Goal: Information Seeking & Learning: Learn about a topic

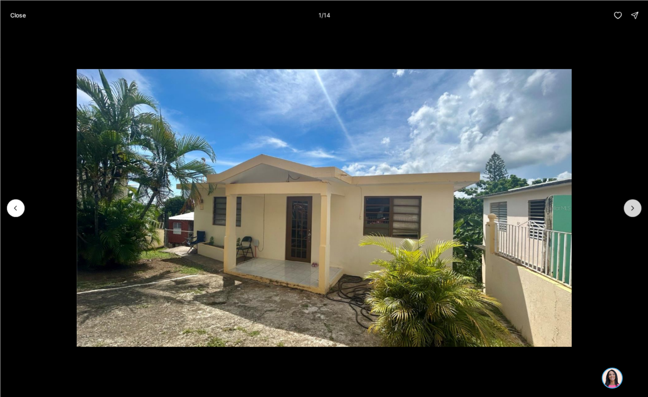
click at [634, 205] on icon "Next slide" at bounding box center [632, 208] width 8 height 8
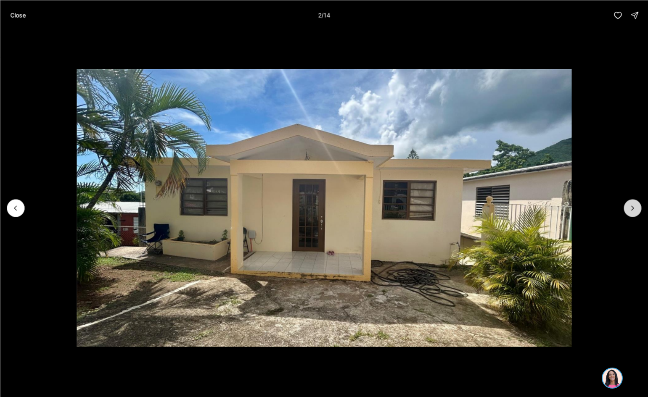
click at [634, 205] on icon "Next slide" at bounding box center [632, 208] width 8 height 8
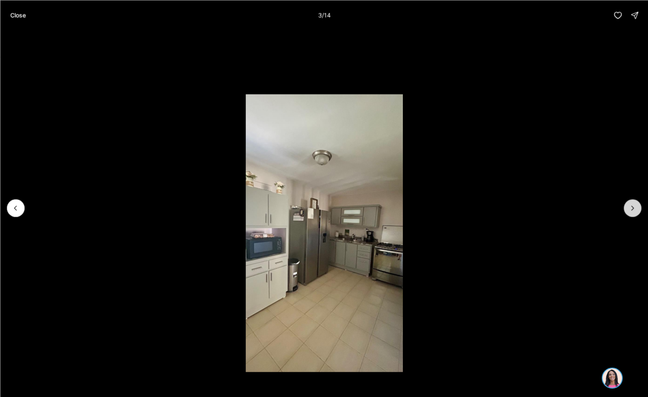
click at [634, 205] on icon "Next slide" at bounding box center [632, 208] width 8 height 8
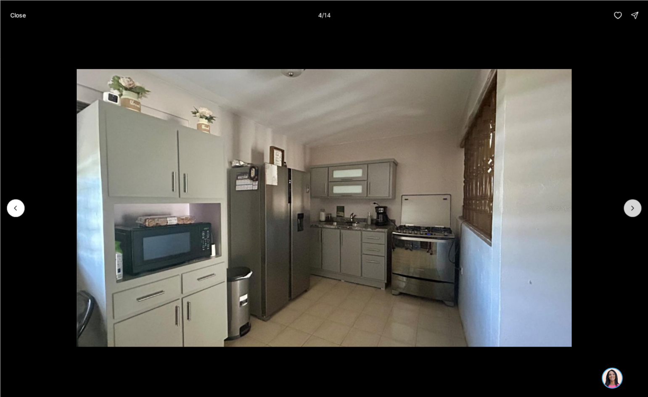
click at [634, 205] on icon "Next slide" at bounding box center [632, 208] width 8 height 8
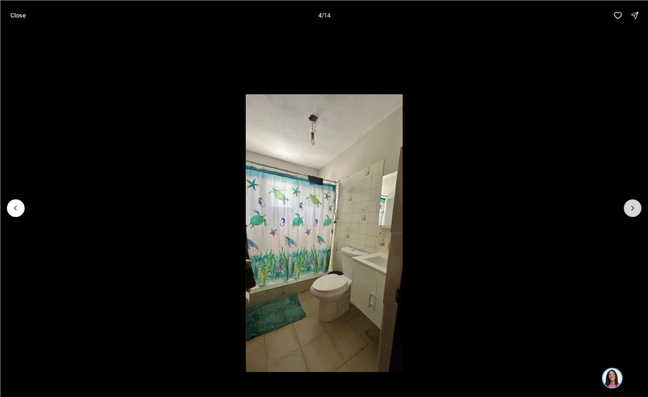
click at [634, 205] on icon "Next slide" at bounding box center [632, 208] width 8 height 8
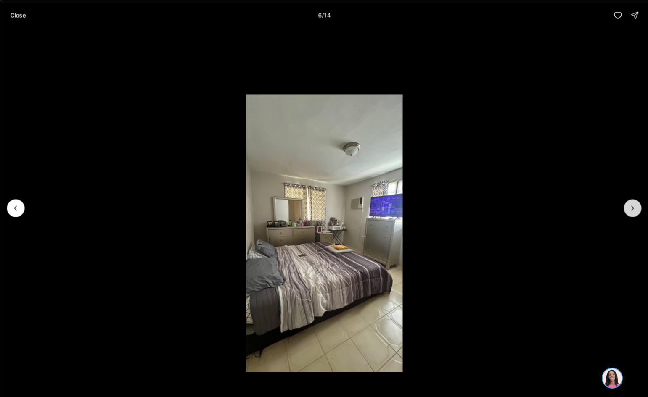
click at [634, 205] on icon "Next slide" at bounding box center [632, 208] width 8 height 8
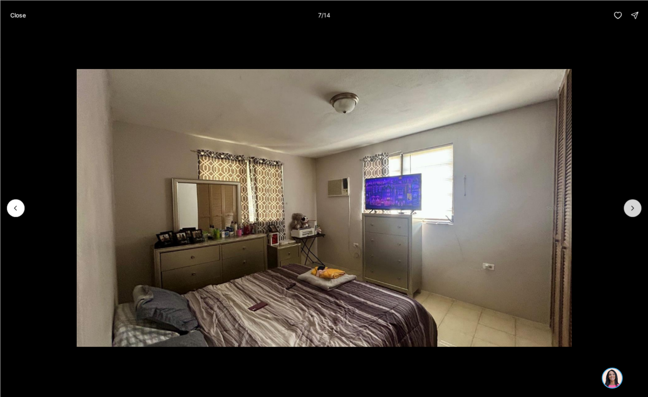
click at [634, 205] on icon "Next slide" at bounding box center [632, 208] width 8 height 8
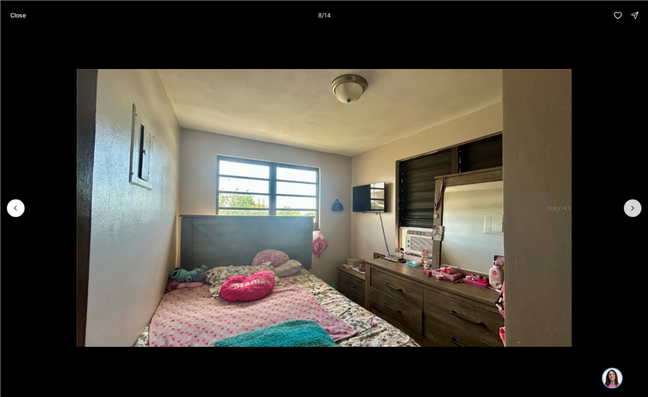
click at [634, 205] on icon "Next slide" at bounding box center [632, 208] width 8 height 8
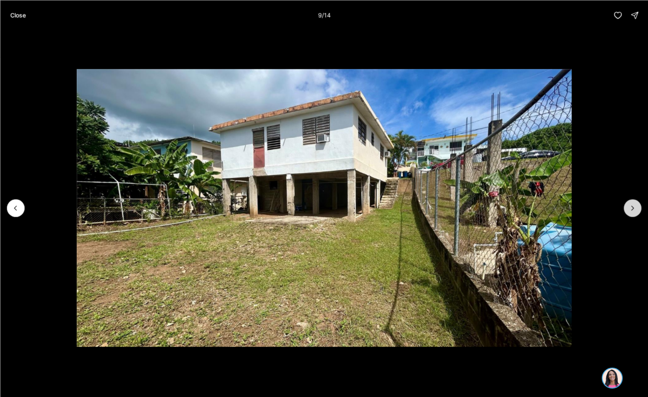
click at [628, 206] on icon "Next slide" at bounding box center [632, 208] width 8 height 8
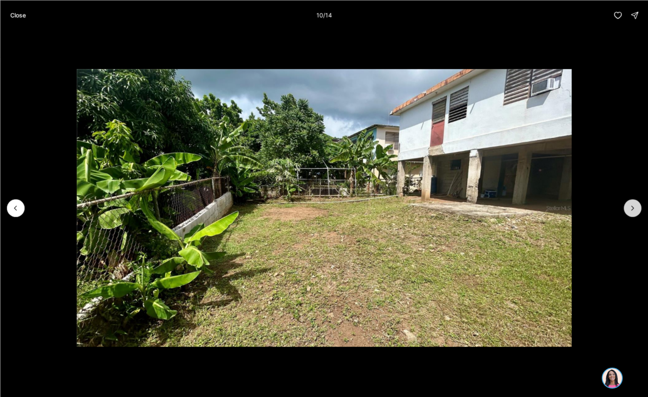
click at [628, 206] on icon "Next slide" at bounding box center [632, 208] width 8 height 8
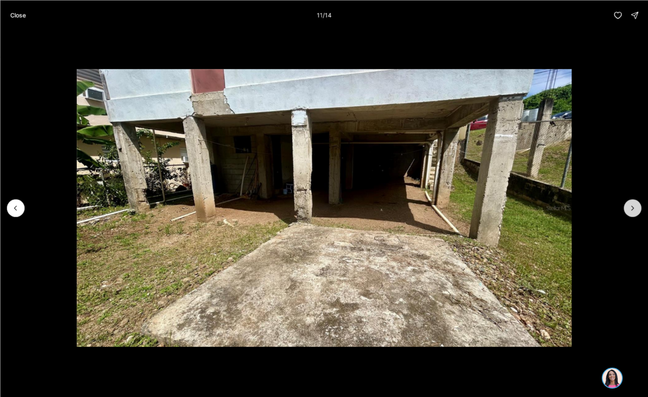
click at [628, 206] on icon "Next slide" at bounding box center [632, 208] width 8 height 8
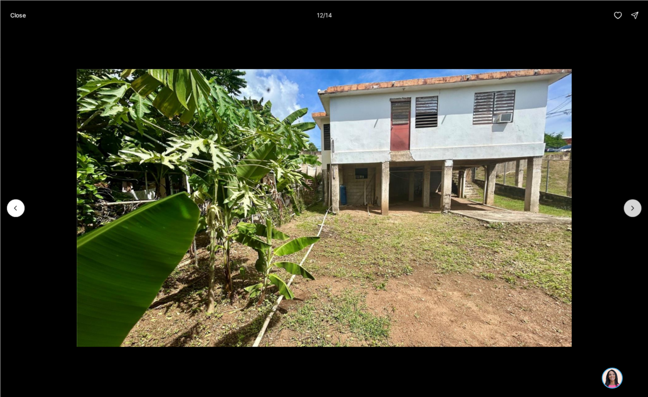
click at [628, 206] on icon "Next slide" at bounding box center [632, 208] width 8 height 8
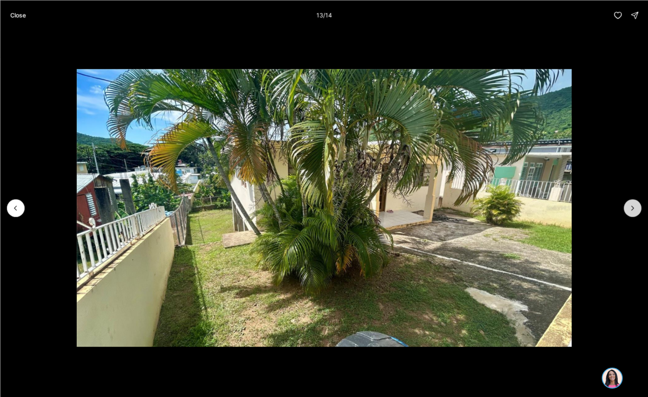
click at [628, 206] on icon "Next slide" at bounding box center [632, 208] width 8 height 8
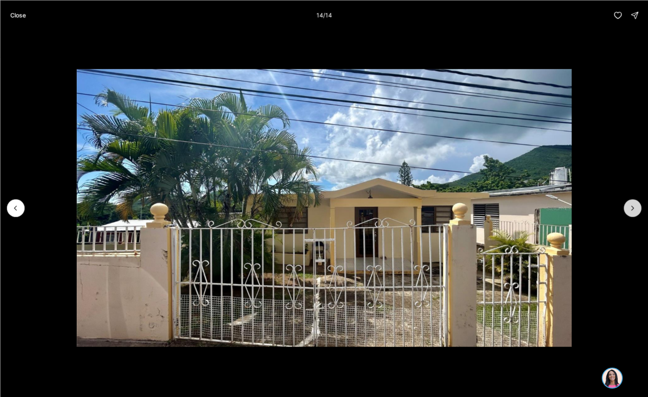
click at [628, 206] on div at bounding box center [632, 208] width 18 height 18
click at [16, 14] on p "Close" at bounding box center [18, 15] width 16 height 7
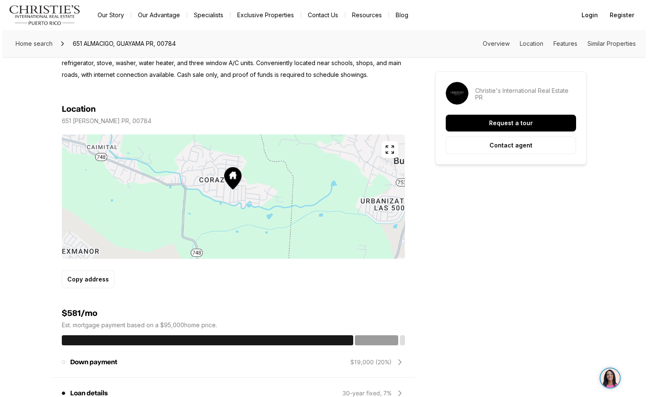
scroll to position [340, 0]
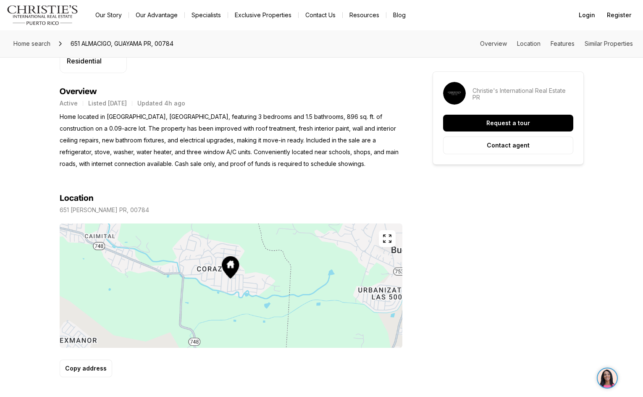
click at [384, 239] on icon "button" at bounding box center [387, 239] width 10 height 10
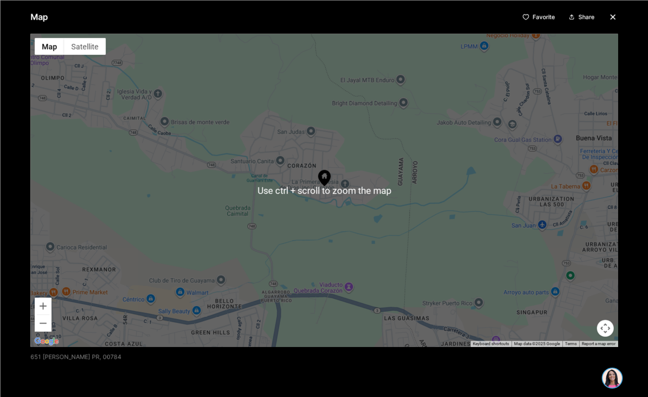
click at [439, 205] on div at bounding box center [323, 190] width 587 height 313
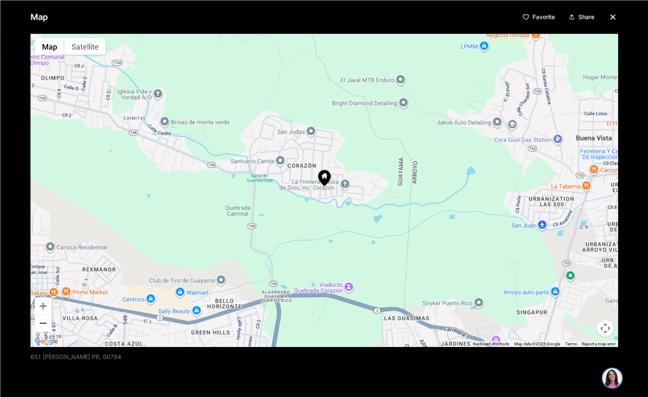
click at [42, 321] on button "Zoom out" at bounding box center [42, 323] width 17 height 17
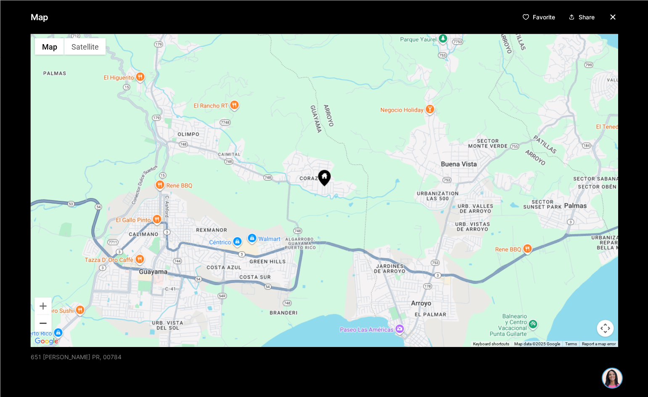
click at [42, 321] on button "Zoom out" at bounding box center [42, 323] width 17 height 17
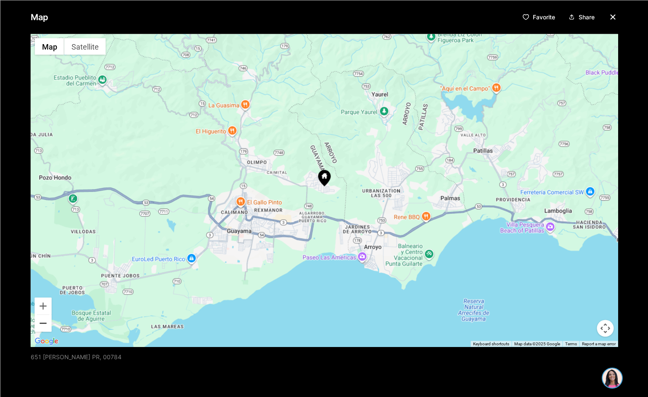
click at [42, 321] on button "Zoom out" at bounding box center [42, 323] width 17 height 17
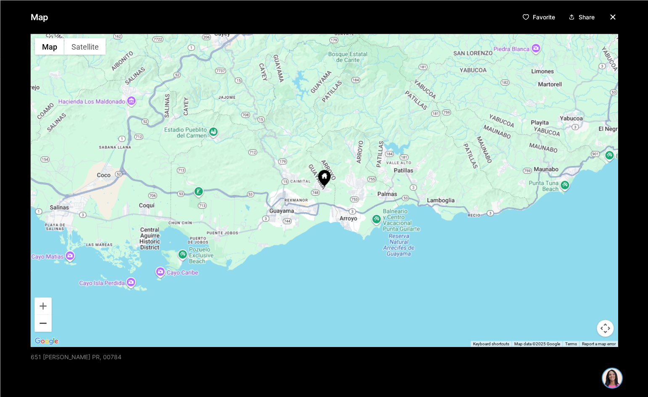
click at [42, 321] on button "Zoom out" at bounding box center [42, 323] width 17 height 17
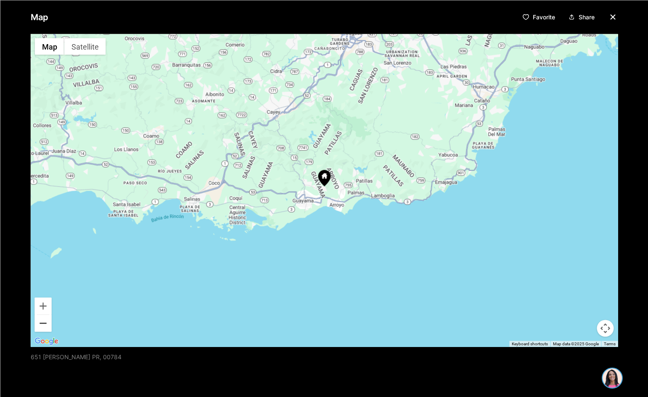
click at [42, 321] on button "Zoom out" at bounding box center [42, 323] width 17 height 17
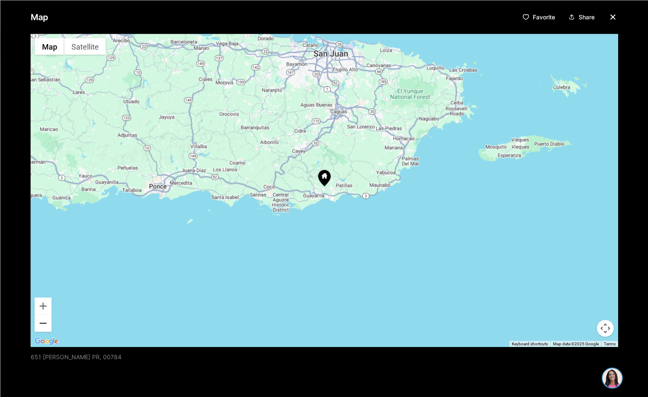
click at [42, 321] on button "Zoom out" at bounding box center [42, 323] width 17 height 17
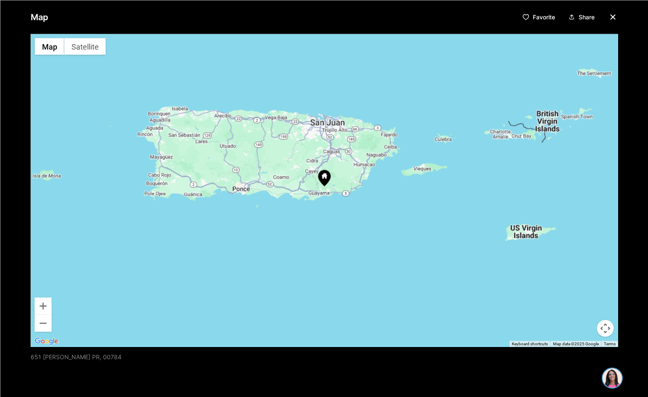
click at [421, 173] on div at bounding box center [323, 190] width 587 height 313
